Goal: Find specific page/section: Find specific page/section

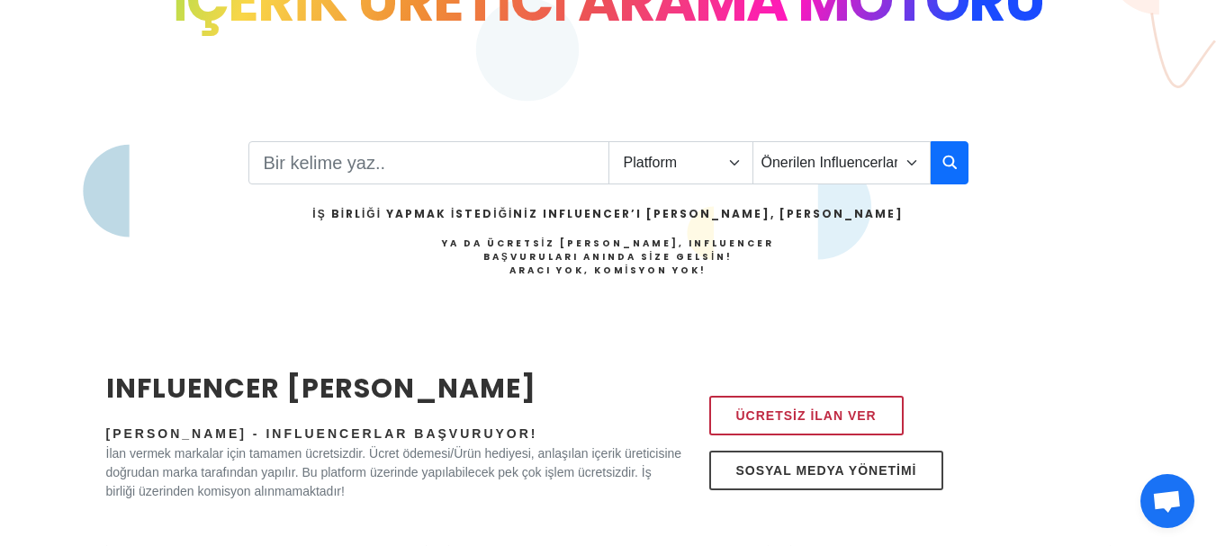
scroll to position [360, 0]
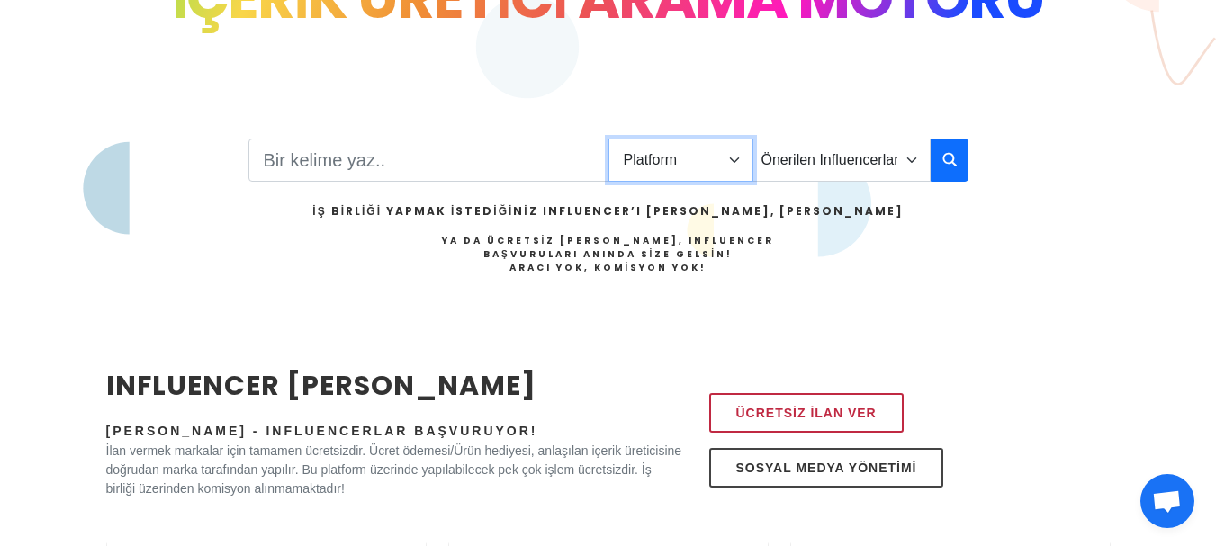
click at [669, 165] on select "Platform Instagram Facebook Youtube Tiktok Twitter Twitch" at bounding box center [680, 160] width 145 height 43
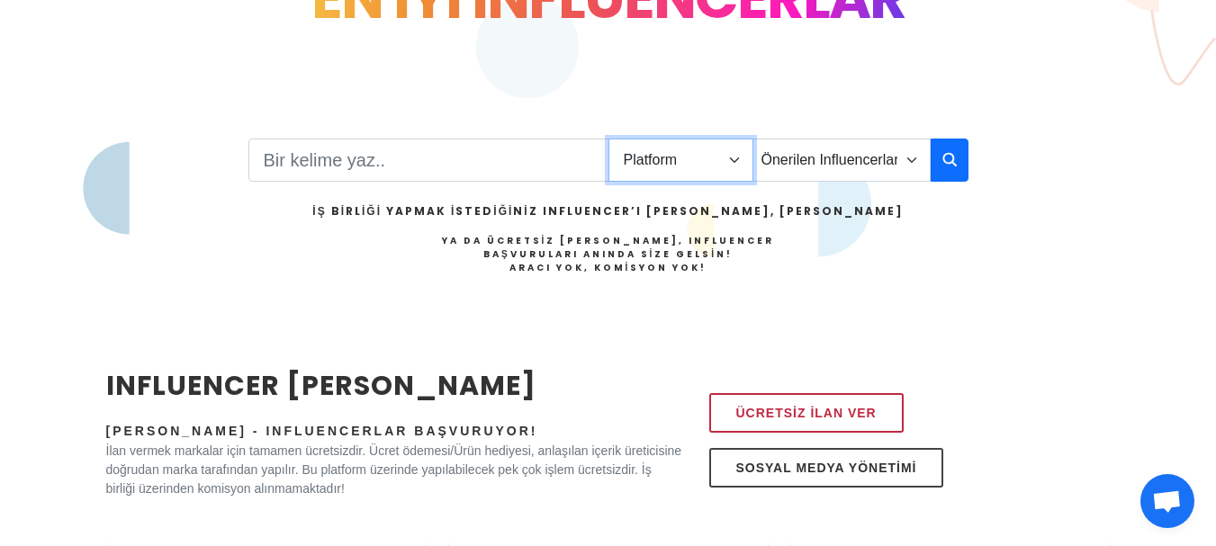
select select "1"
click at [608, 139] on select "Platform Instagram Facebook Youtube Tiktok Twitter Twitch" at bounding box center [680, 160] width 145 height 43
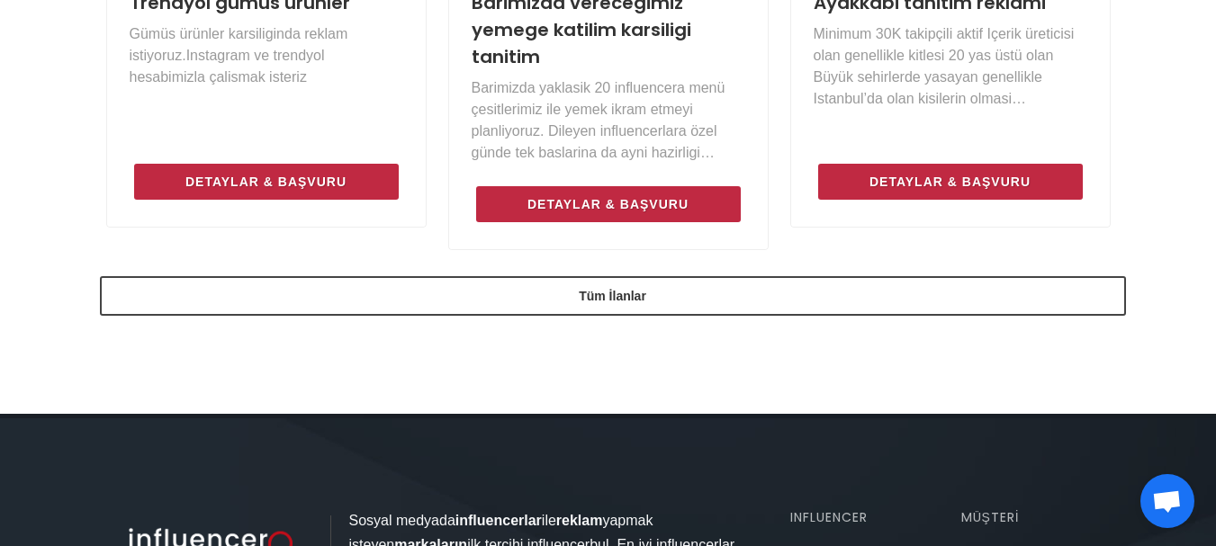
scroll to position [1530, 0]
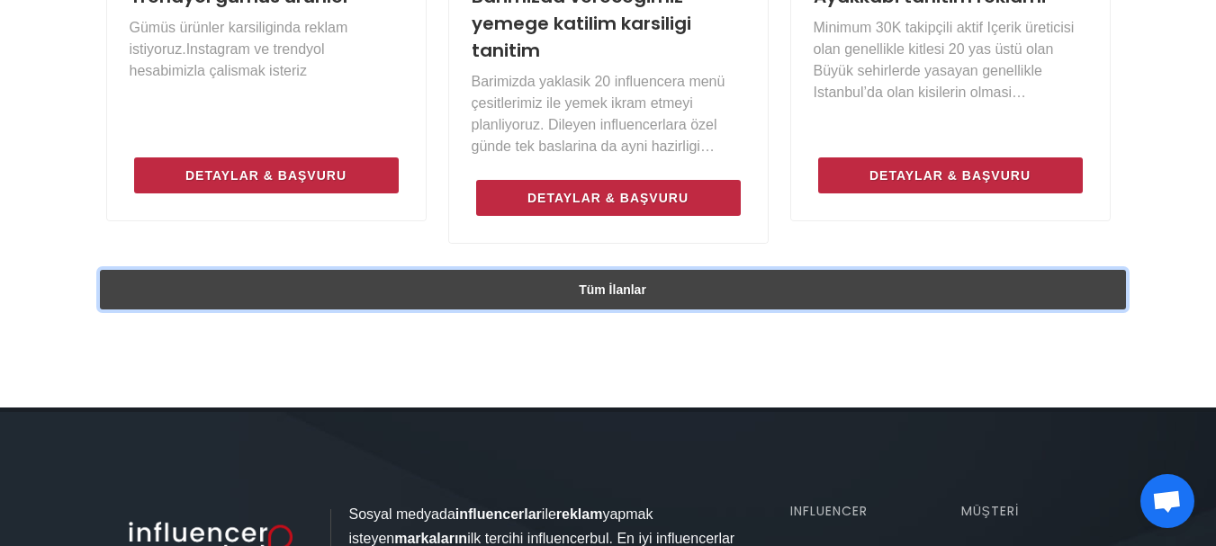
click at [588, 303] on link "Tüm İlanlar" at bounding box center [613, 290] width 1026 height 40
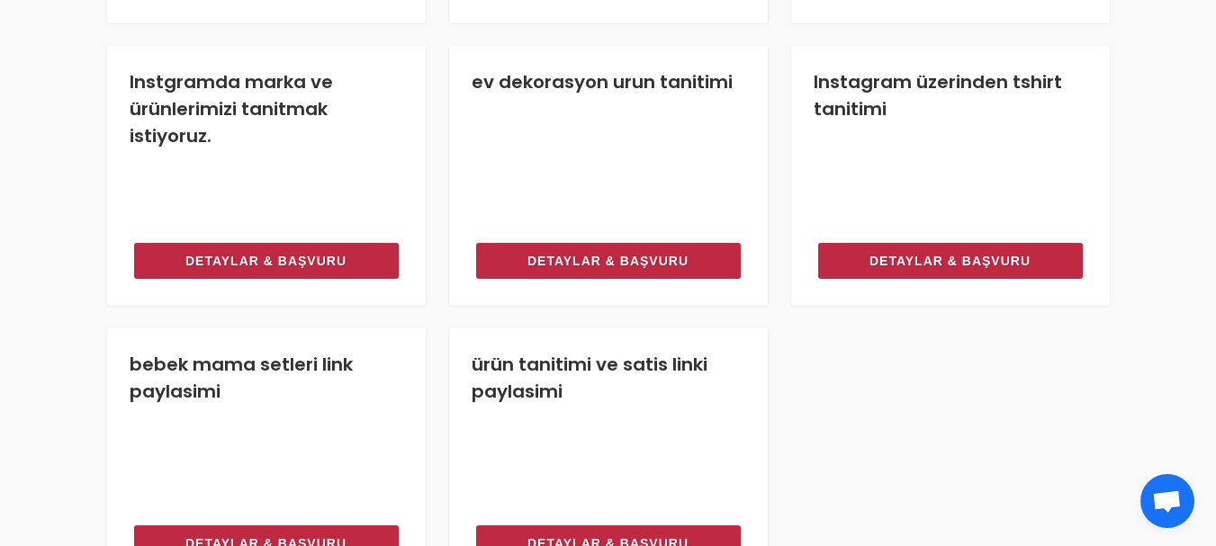
scroll to position [1562, 0]
